Goal: Task Accomplishment & Management: Manage account settings

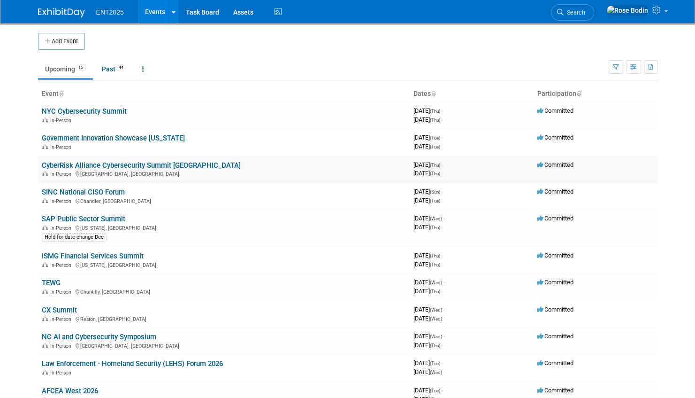
click at [142, 162] on link "CyberRisk Alliance Cybersecurity Summit [GEOGRAPHIC_DATA]" at bounding box center [141, 165] width 199 height 8
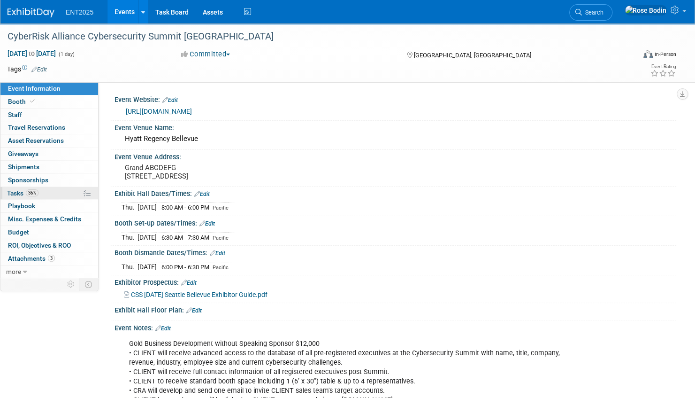
click at [70, 194] on link "36% Tasks 36%" at bounding box center [49, 193] width 98 height 13
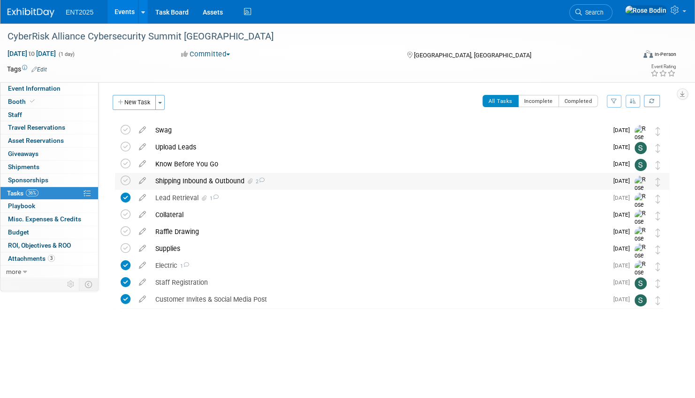
click at [290, 181] on div "Shipping Inbound & Outbound 2" at bounding box center [379, 181] width 457 height 16
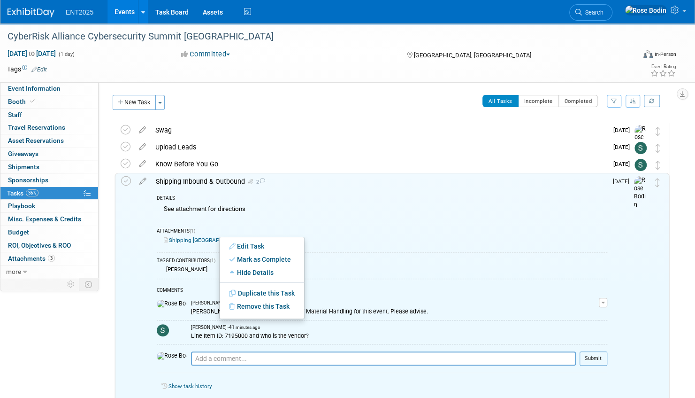
click at [200, 239] on link "Shipping Seattle Cyber.pdf" at bounding box center [218, 240] width 108 height 7
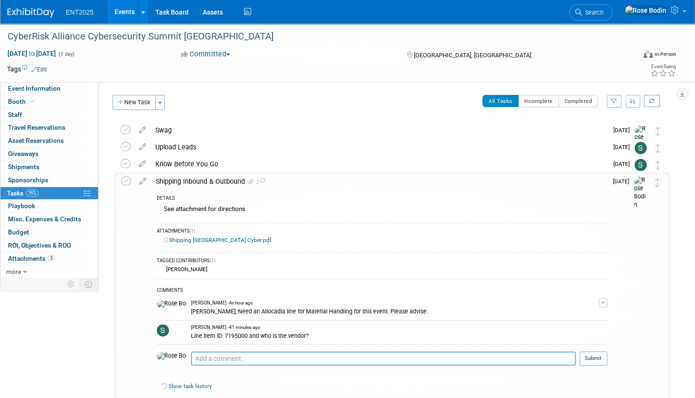
click at [264, 356] on textarea at bounding box center [383, 358] width 385 height 14
paste textarea "Hyatt Regency Bellevue 900 Bellevue Way NE Bellevue, WA 98004 All business pack…"
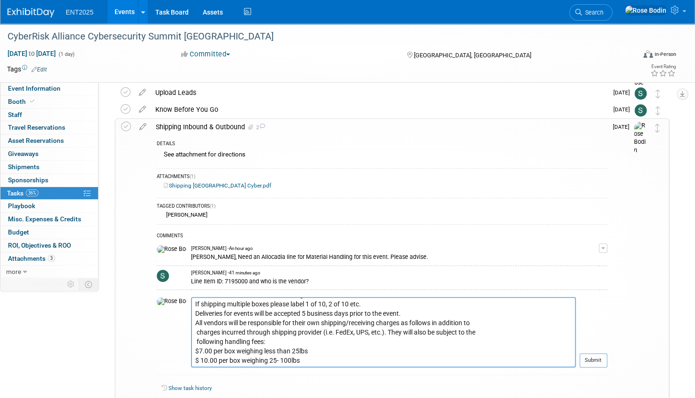
scroll to position [69, 0]
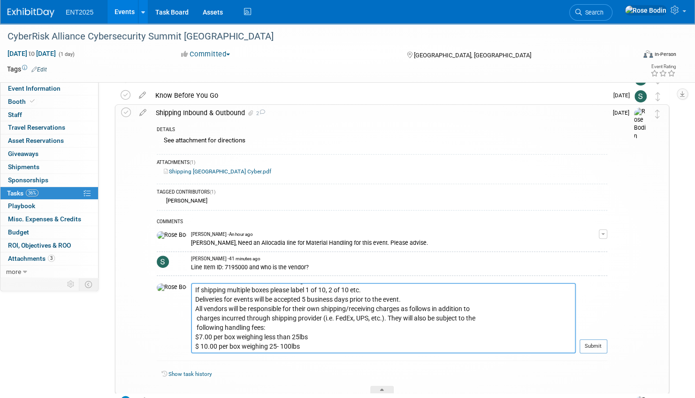
drag, startPoint x: 418, startPoint y: 308, endPoint x: 373, endPoint y: 320, distance: 47.1
click at [373, 320] on textarea "Hyatt Regency Bellevue 900 Bellevue Way NE Bellevue, WA 98004 All business pack…" at bounding box center [383, 318] width 385 height 70
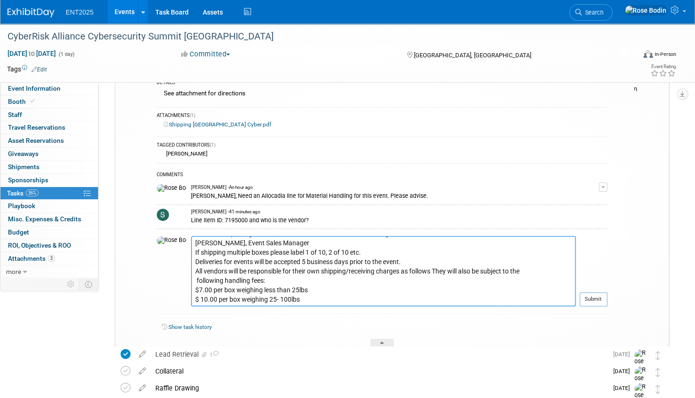
scroll to position [0, 0]
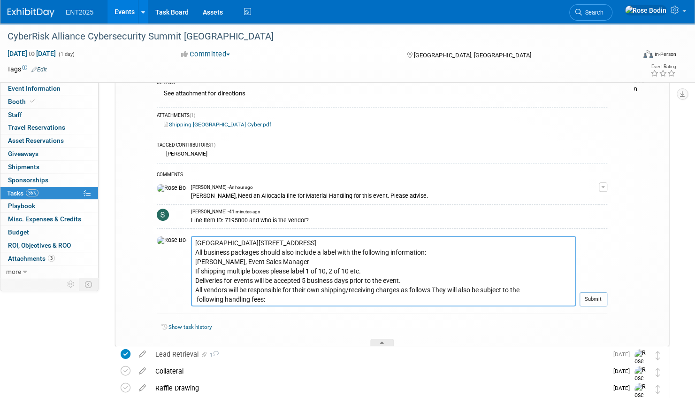
click at [191, 241] on textarea "Hyatt Regency Bellevue 900 Bellevue Way NE Bellevue, WA 98004 All business pack…" at bounding box center [383, 271] width 385 height 70
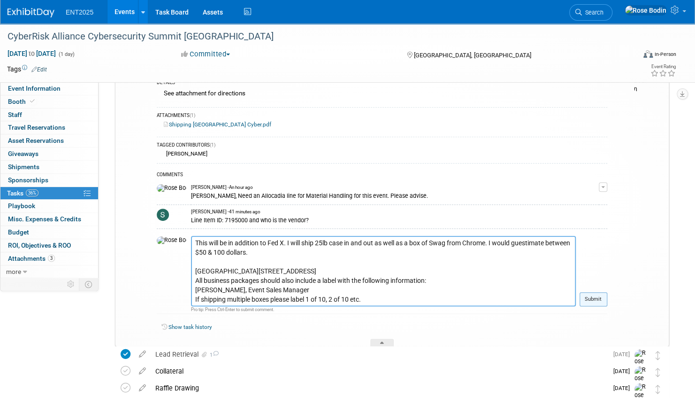
type textarea "This will be in addition to Fed X. I will ship 25lb case in and out as well as …"
click at [594, 299] on button "Submit" at bounding box center [594, 299] width 28 height 14
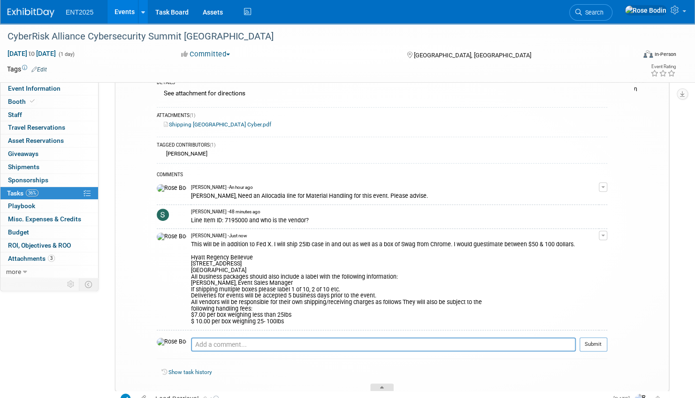
click at [381, 384] on div at bounding box center [381, 387] width 23 height 8
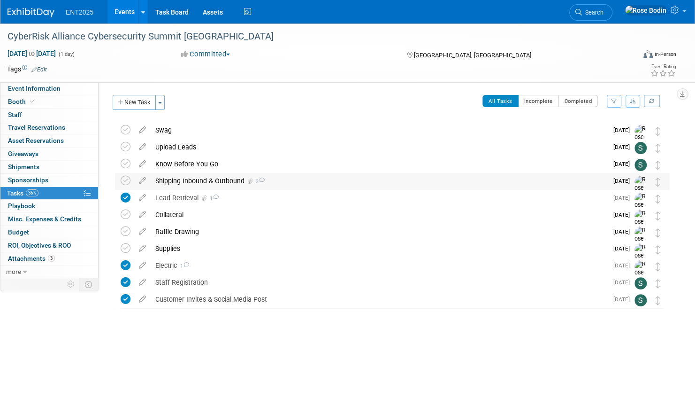
click at [325, 179] on div "Shipping Inbound & Outbound 3" at bounding box center [379, 181] width 457 height 16
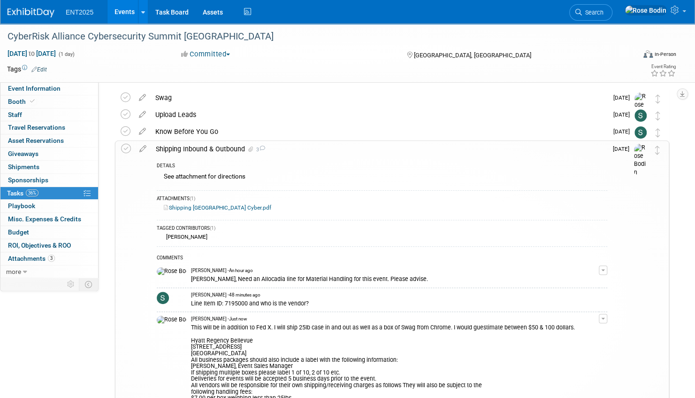
scroll to position [188, 0]
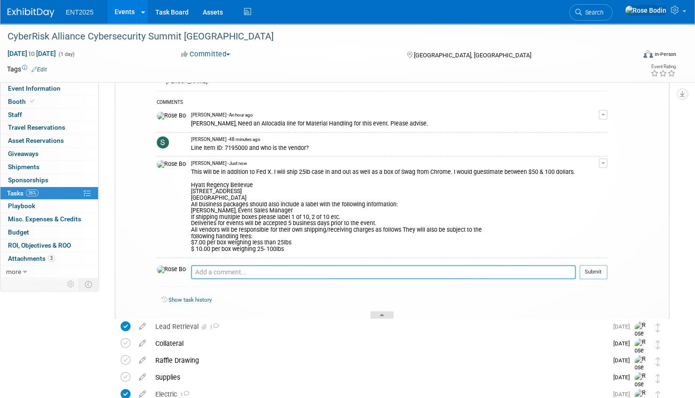
click at [380, 311] on div at bounding box center [381, 315] width 23 height 8
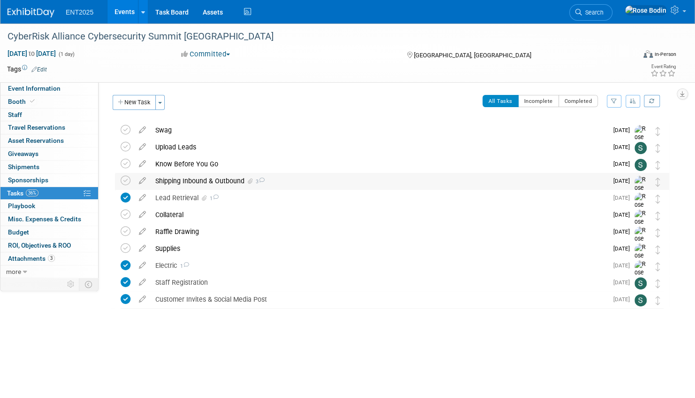
scroll to position [0, 0]
click at [348, 218] on div "Collateral" at bounding box center [379, 215] width 457 height 16
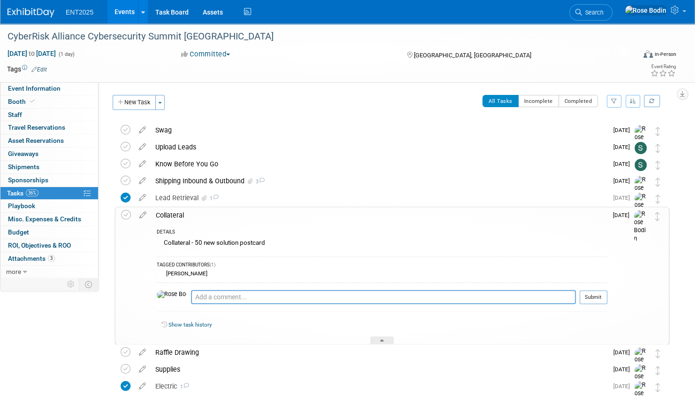
click at [348, 218] on div "Collateral" at bounding box center [379, 215] width 456 height 16
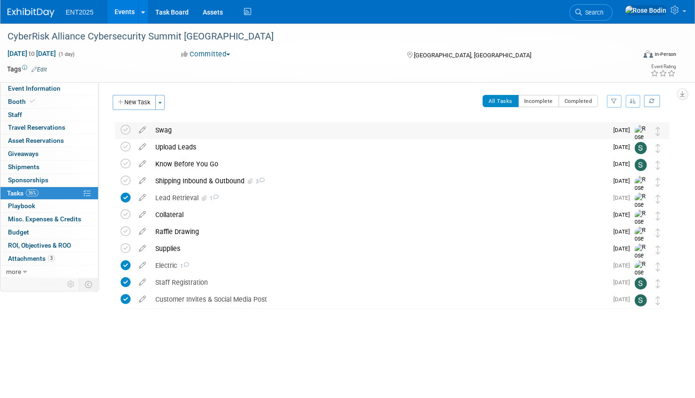
click at [345, 135] on div "Swag" at bounding box center [379, 130] width 457 height 16
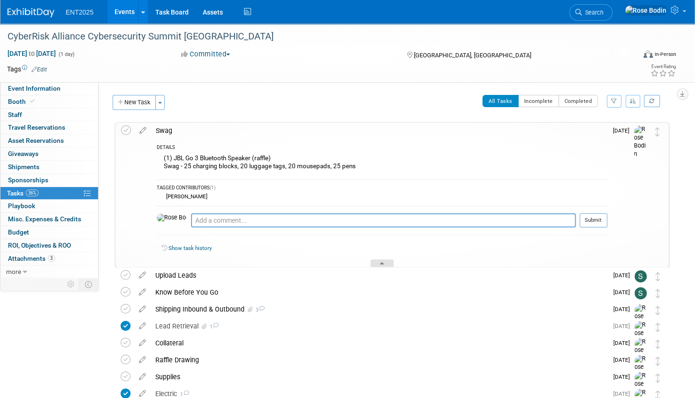
click at [383, 262] on icon at bounding box center [382, 265] width 4 height 6
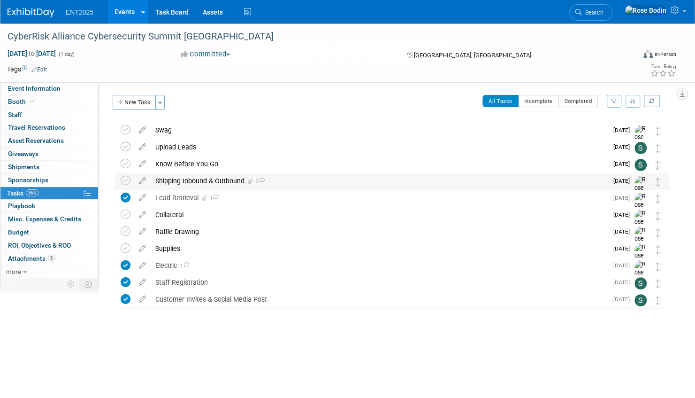
click at [360, 184] on div "Shipping Inbound & Outbound 3" at bounding box center [379, 181] width 457 height 16
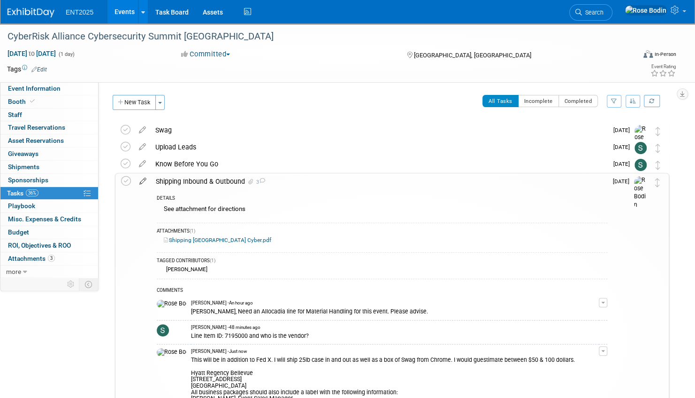
click at [142, 180] on icon at bounding box center [143, 179] width 16 height 12
select select "9"
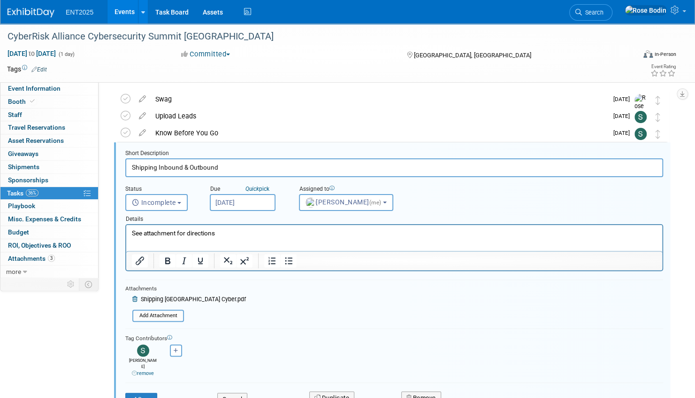
scroll to position [35, 0]
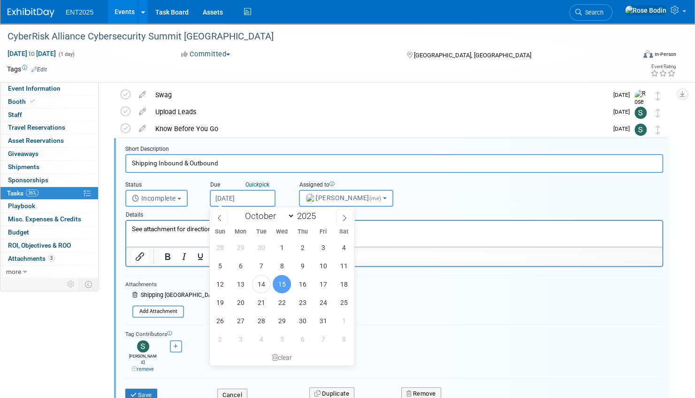
click at [260, 198] on input "Oct 15, 2025" at bounding box center [243, 198] width 66 height 17
click at [302, 299] on span "23" at bounding box center [302, 302] width 18 height 18
type input "Oct 23, 2025"
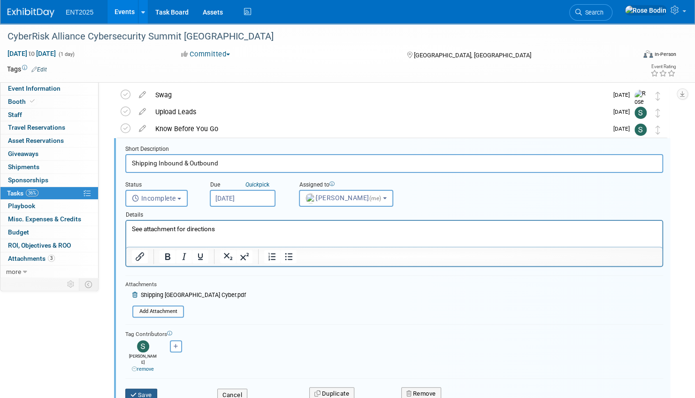
click at [140, 388] on button "Save" at bounding box center [141, 394] width 32 height 13
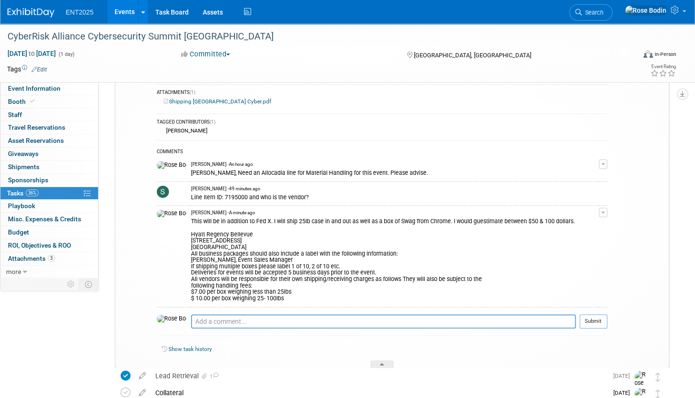
scroll to position [188, 0]
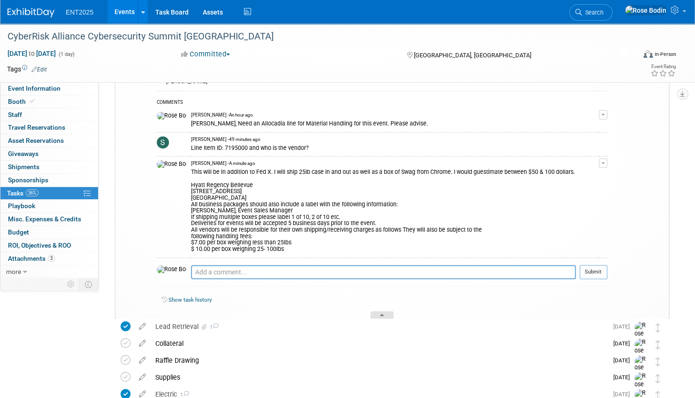
click at [381, 314] on icon at bounding box center [382, 317] width 4 height 6
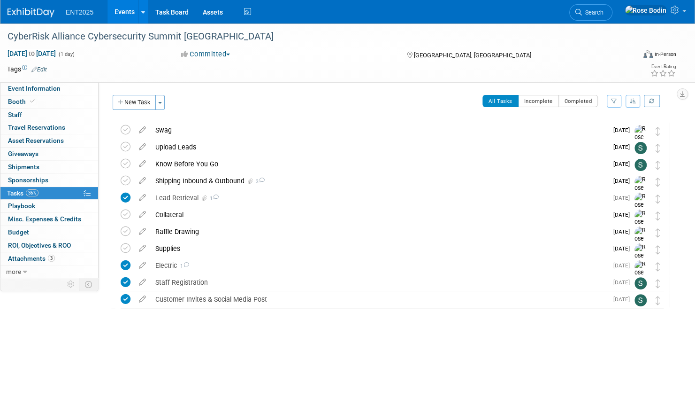
scroll to position [0, 0]
click at [391, 134] on div "Swag" at bounding box center [379, 130] width 457 height 16
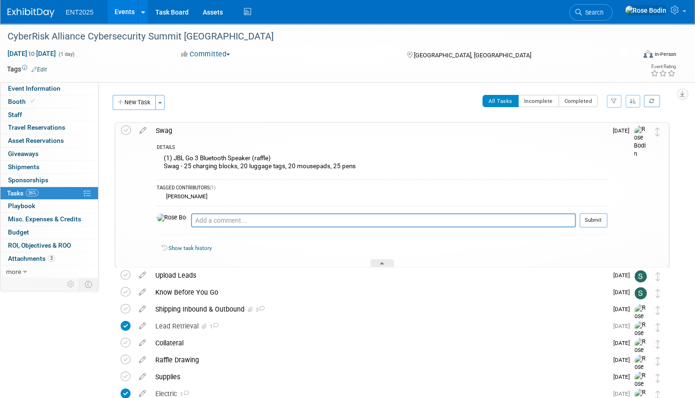
click at [390, 139] on div "DETAILS (1) JBL Go 3 Bluetooth Speaker (raffle) Swag - 25 charging blocks, 20 l…" at bounding box center [379, 202] width 456 height 129
click at [381, 262] on icon at bounding box center [382, 265] width 4 height 6
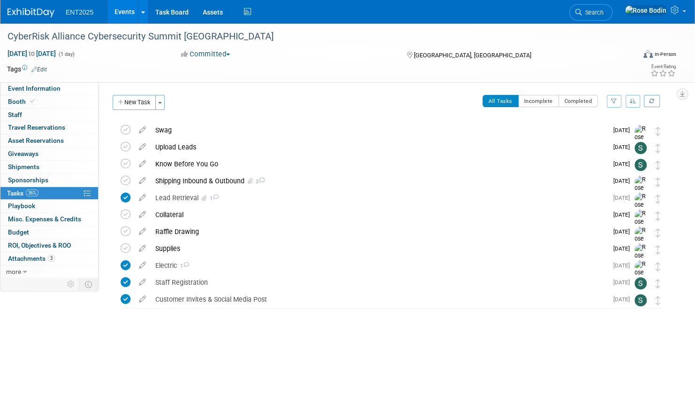
click at [128, 9] on link "Events" at bounding box center [125, 11] width 34 height 23
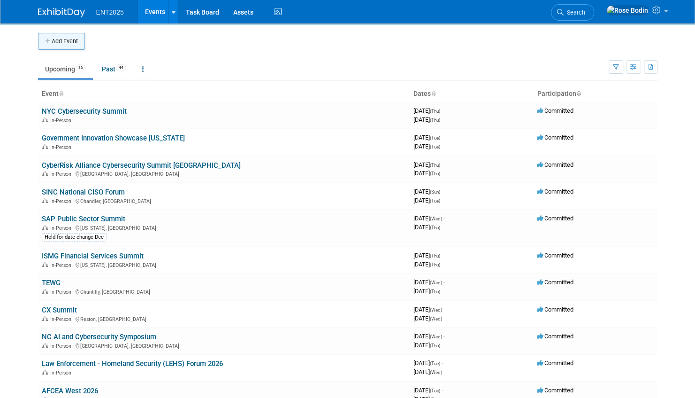
click at [71, 39] on button "Add Event" at bounding box center [61, 41] width 47 height 17
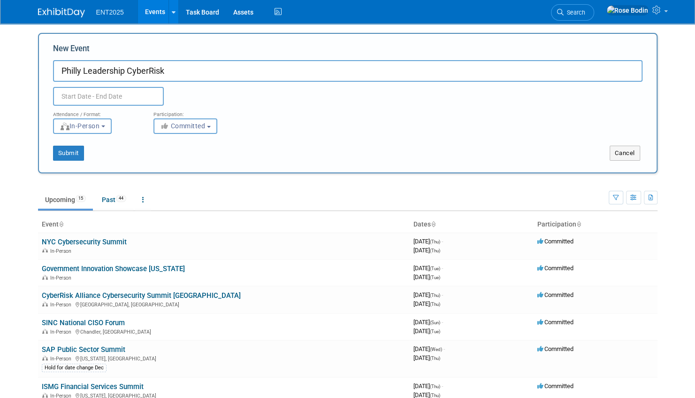
type input "Philly Leadership CyberRisk"
click at [135, 92] on input "text" at bounding box center [108, 96] width 111 height 19
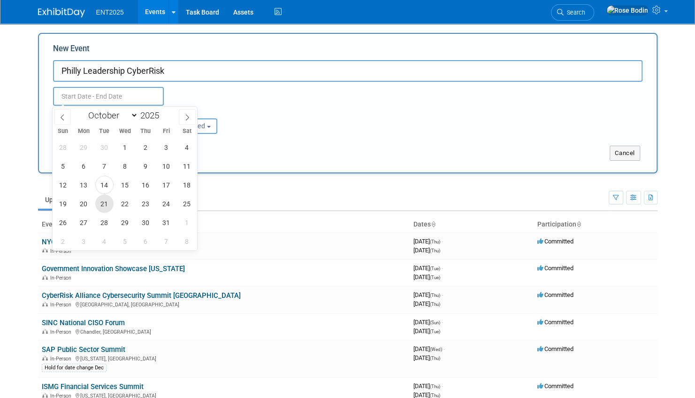
click at [106, 202] on span "21" at bounding box center [104, 203] width 18 height 18
click at [102, 202] on span "21" at bounding box center [104, 203] width 18 height 18
type input "Oct 21, 2025 to Oct 21, 2025"
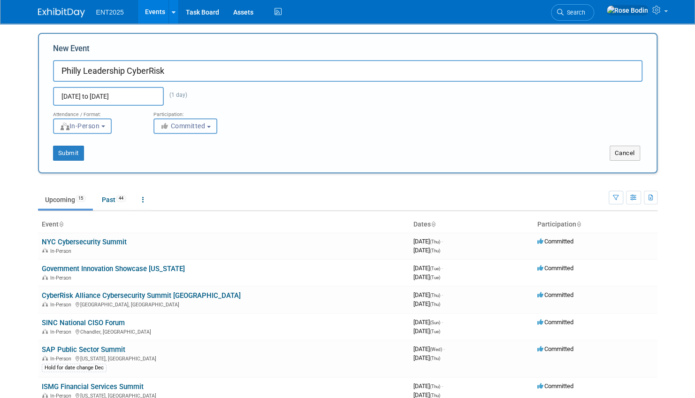
click at [176, 122] on button "Committed" at bounding box center [186, 125] width 64 height 15
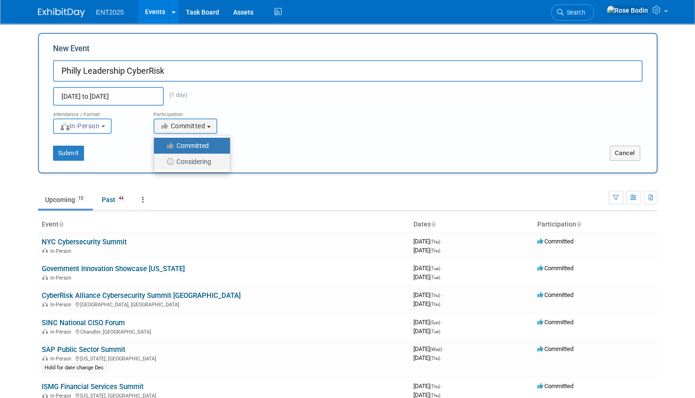
click at [201, 159] on label "Considering" at bounding box center [190, 161] width 62 height 12
click at [162, 159] on input "Considering" at bounding box center [159, 162] width 6 height 6
select select "2"
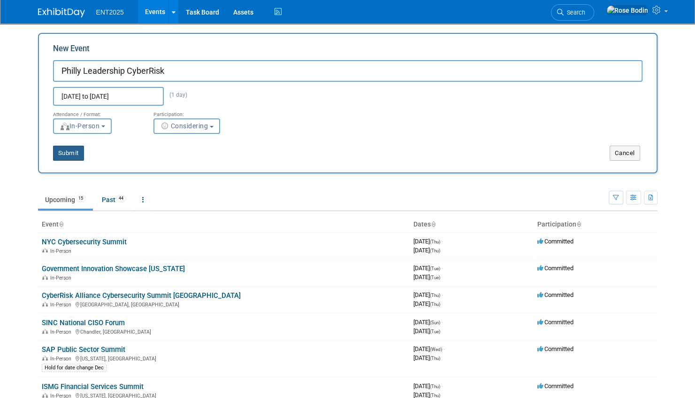
click at [73, 153] on button "Submit" at bounding box center [68, 153] width 31 height 15
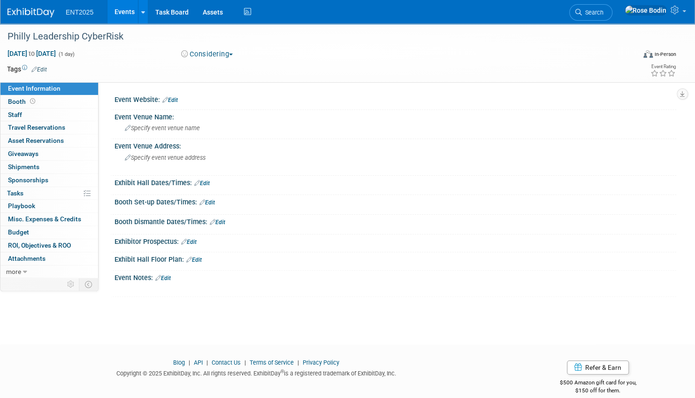
click at [177, 100] on link "Edit" at bounding box center [169, 100] width 15 height 7
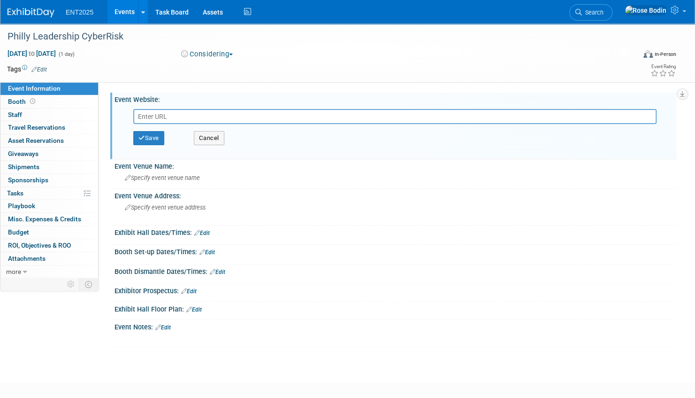
click at [154, 117] on input "text" at bounding box center [394, 116] width 523 height 15
paste input "https://events.cyberriskcollaborative.com/october-2025-philadelphia-ciso-leader…"
type input "https://events.cyberriskcollaborative.com/october-2025-philadelphia-ciso-leader…"
click at [146, 137] on button "Save" at bounding box center [148, 138] width 31 height 14
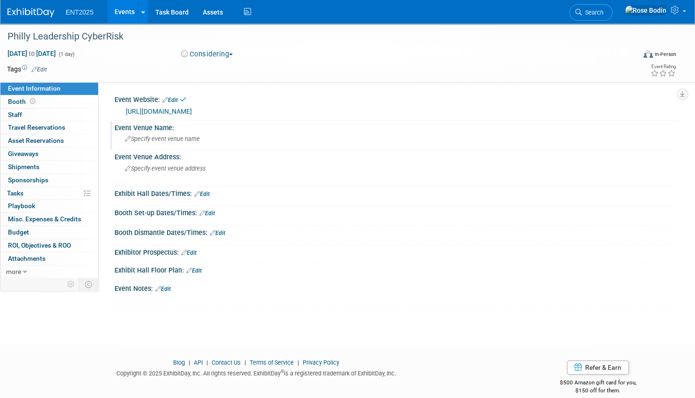
click at [183, 139] on span "Specify event venue name" at bounding box center [162, 138] width 75 height 7
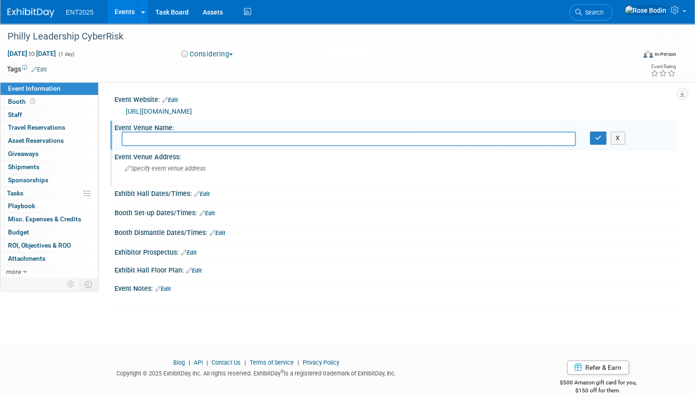
paste input "Philadelphia Marriott Downtown Hotel"
type input "Philadelphia Marriott Downtown Hotel"
click at [599, 137] on icon "button" at bounding box center [598, 138] width 7 height 6
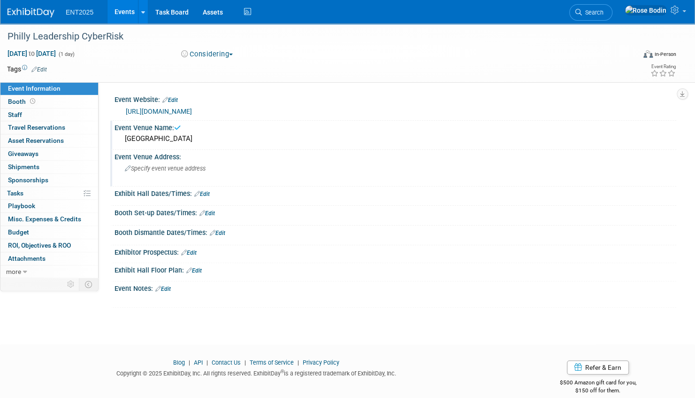
click at [128, 167] on icon at bounding box center [128, 169] width 6 height 6
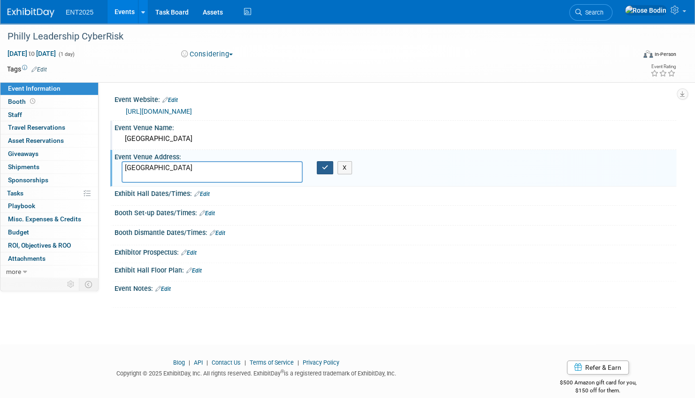
type textarea "Philadelphia Marriott Downtown Hotel"
click at [327, 164] on icon "button" at bounding box center [325, 167] width 7 height 6
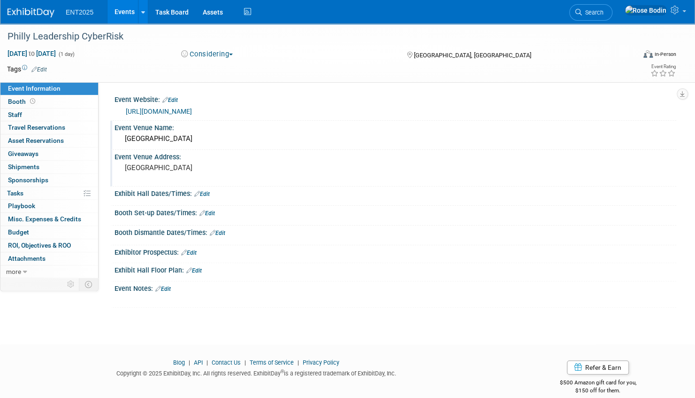
click at [126, 12] on link "Events" at bounding box center [125, 11] width 34 height 23
